Goal: Information Seeking & Learning: Find specific fact

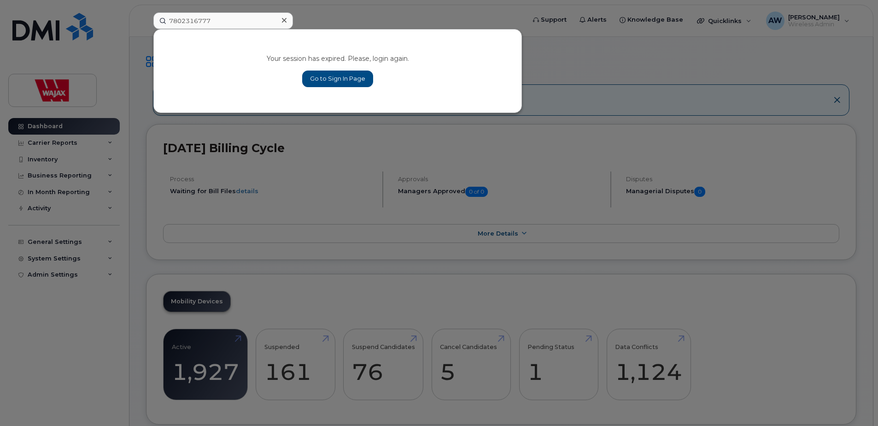
type input "7802316777"
click at [316, 79] on link "Go to Sign In Page" at bounding box center [337, 78] width 71 height 17
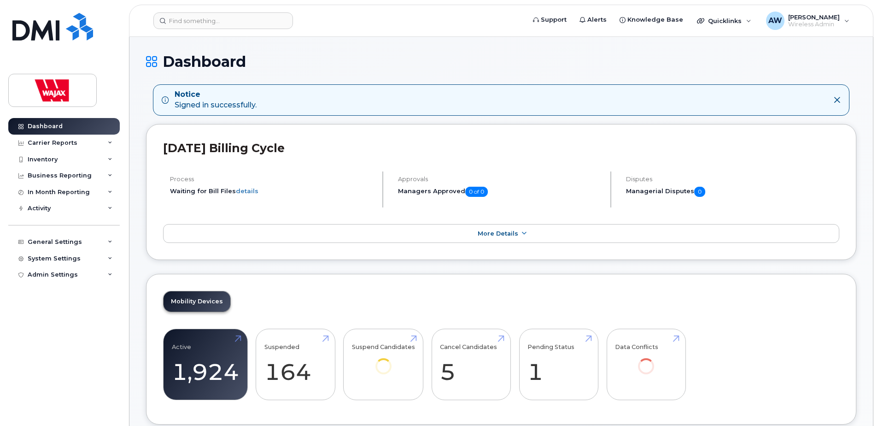
click at [242, 33] on header "Support Alerts Knowledge Base Quicklinks Suspend / Cancel Device Change SIM Car…" at bounding box center [501, 21] width 745 height 32
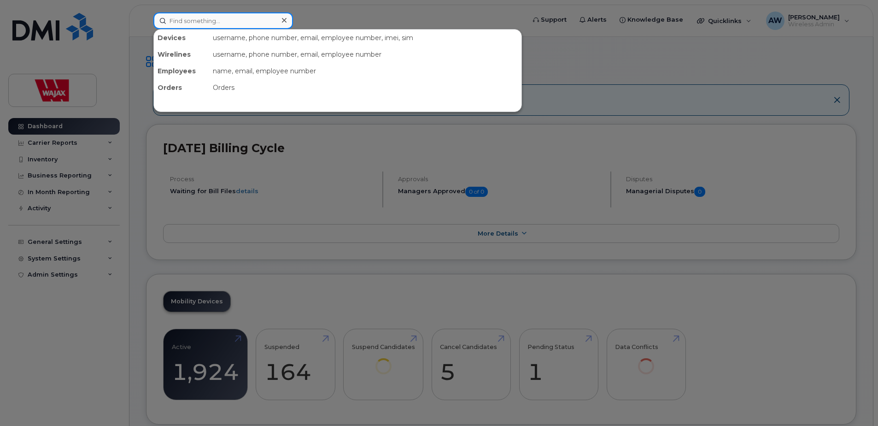
click at [243, 23] on input at bounding box center [223, 20] width 140 height 17
paste input "7802316777"
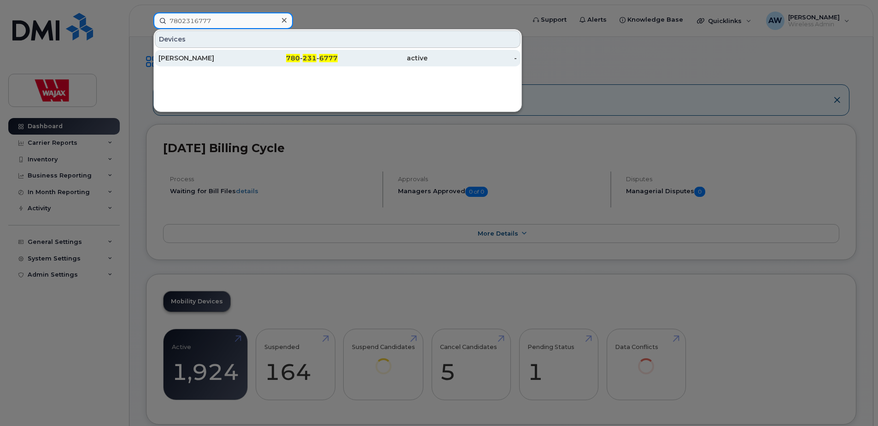
type input "7802316777"
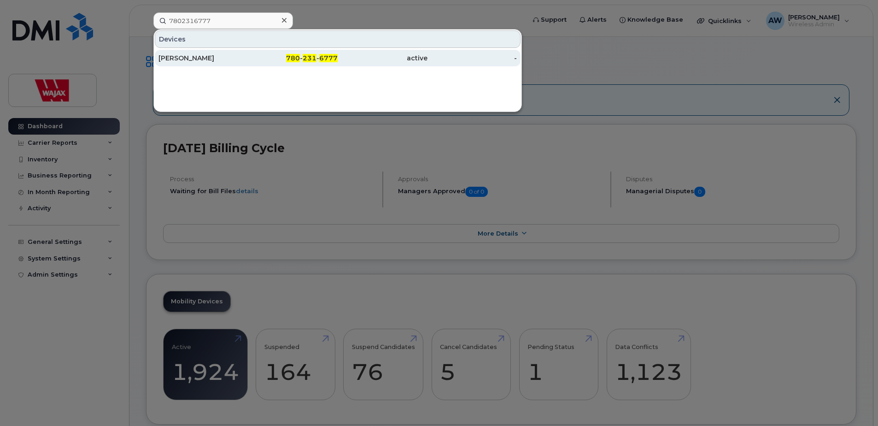
click at [242, 58] on div "[PERSON_NAME]" at bounding box center [203, 57] width 90 height 9
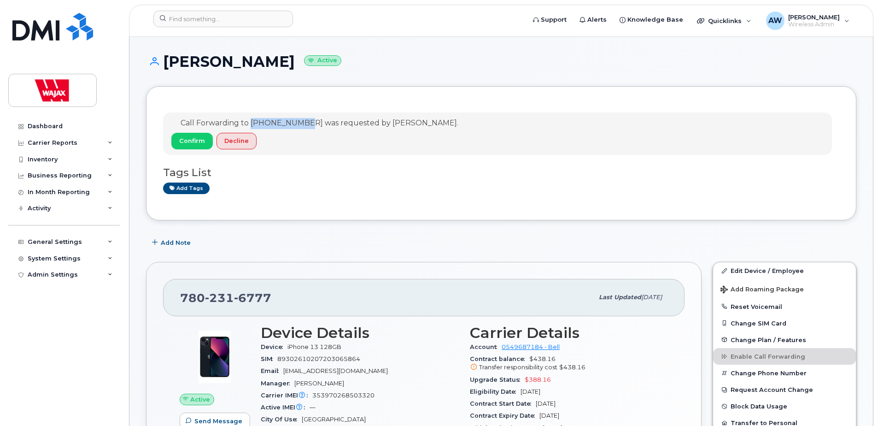
drag, startPoint x: 306, startPoint y: 121, endPoint x: 252, endPoint y: 122, distance: 53.9
click at [252, 122] on span "Call Forwarding to [PHONE_NUMBER] was requested by [PERSON_NAME]." at bounding box center [320, 122] width 278 height 9
copy span "[PHONE_NUMBER]"
click at [649, 214] on div "Call Forwarding to [PHONE_NUMBER] was requested by [PERSON_NAME]. Confirm Decli…" at bounding box center [501, 153] width 710 height 134
